Goal: Task Accomplishment & Management: Manage account settings

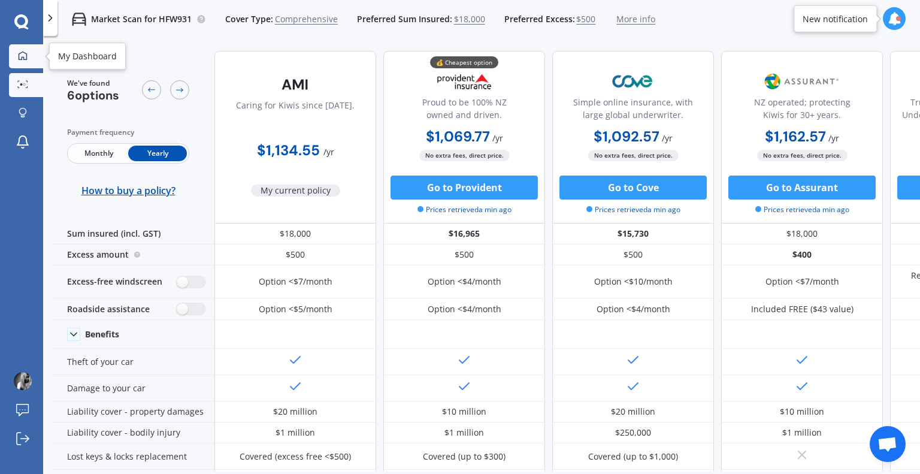
click at [18, 59] on icon at bounding box center [23, 56] width 10 height 10
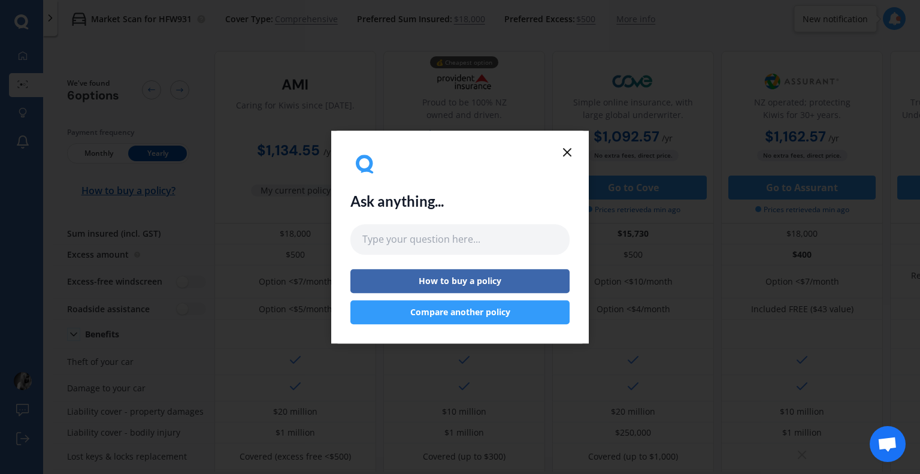
click at [568, 153] on icon at bounding box center [567, 152] width 14 height 14
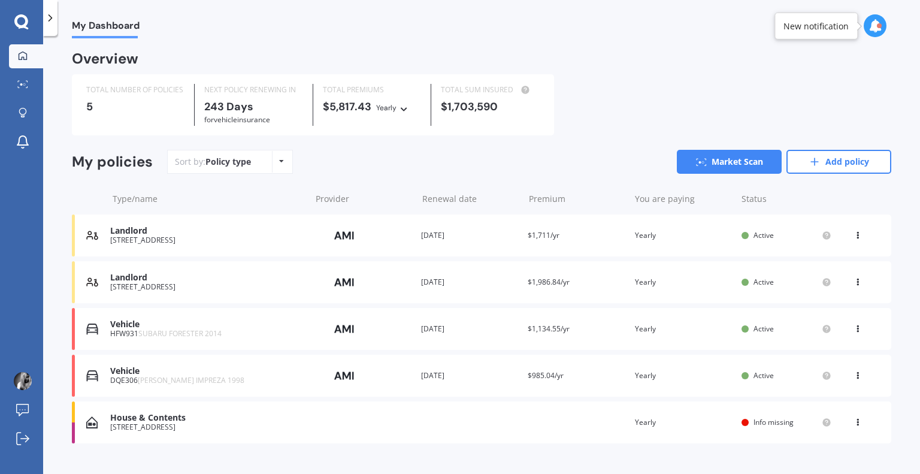
click at [558, 427] on div "House & Contents [STREET_ADDRESS] Renewal date Premium You are paying Yearly St…" at bounding box center [482, 423] width 820 height 42
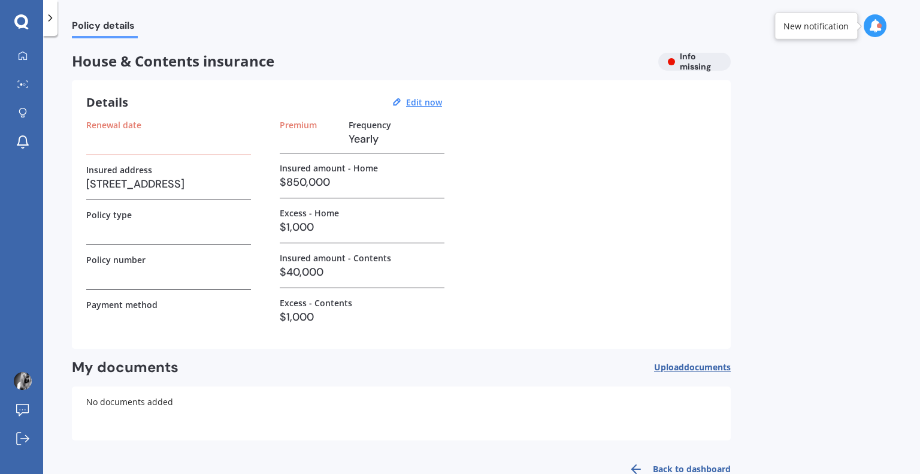
scroll to position [30, 0]
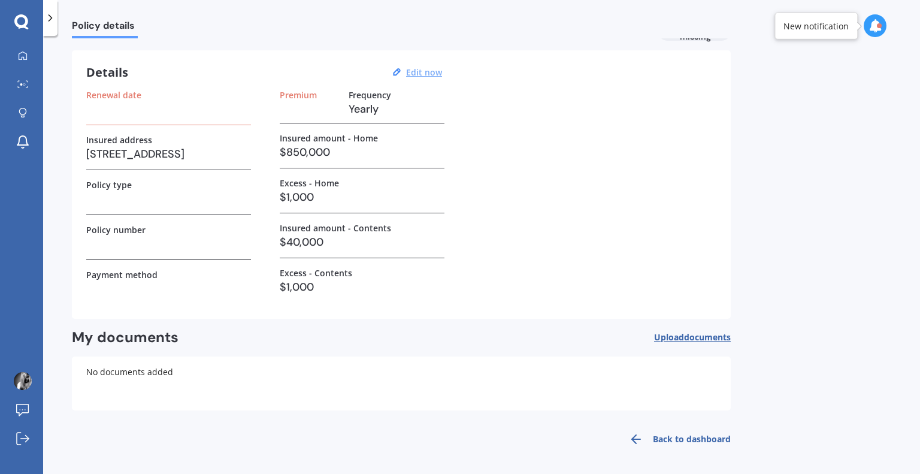
click at [440, 73] on u "Edit now" at bounding box center [424, 72] width 36 height 11
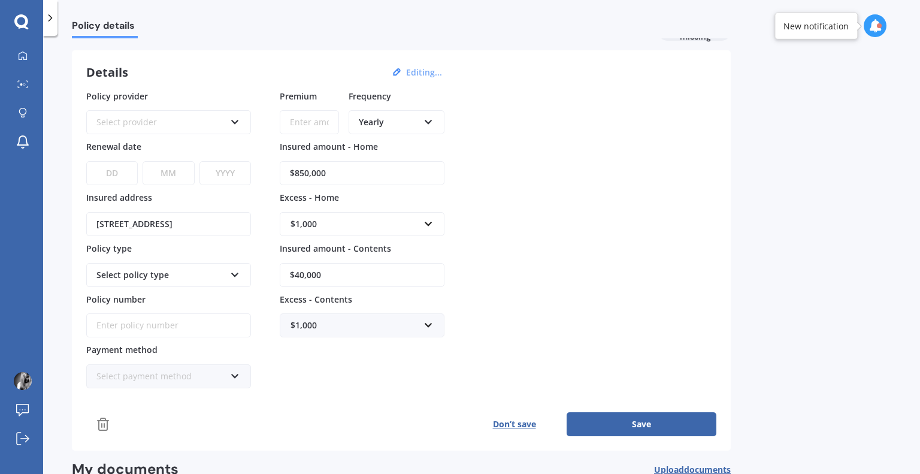
click at [297, 170] on input "$850,000" at bounding box center [362, 173] width 165 height 24
type input "$950,000"
click at [588, 216] on div "Policy provider Select provider AA AMI AMP ANZ ASB Ando BNZ Co-Operative Bank F…" at bounding box center [401, 239] width 630 height 299
click at [221, 124] on div "Select provider" at bounding box center [160, 122] width 129 height 13
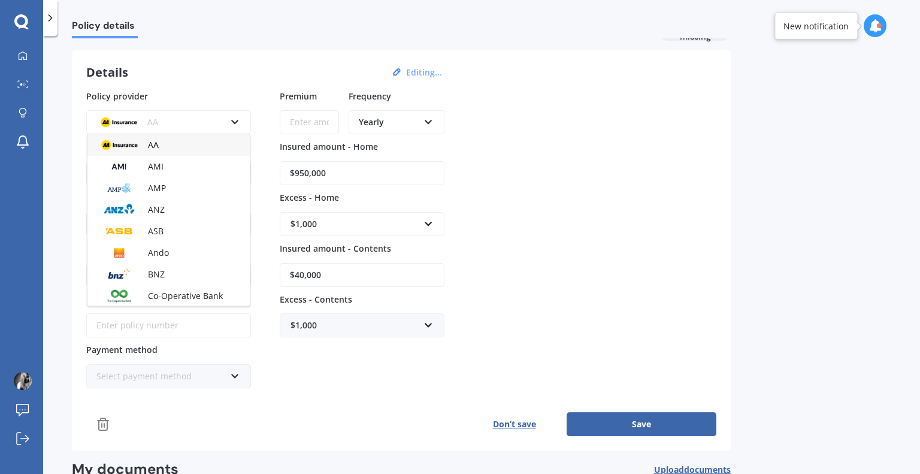
click at [221, 124] on div "AA" at bounding box center [160, 122] width 129 height 13
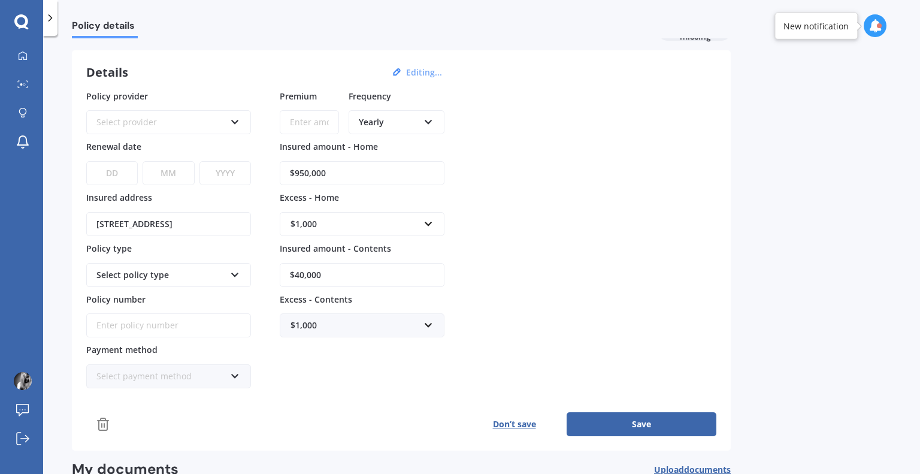
click at [623, 422] on button "Save" at bounding box center [642, 424] width 150 height 24
